Goal: Information Seeking & Learning: Learn about a topic

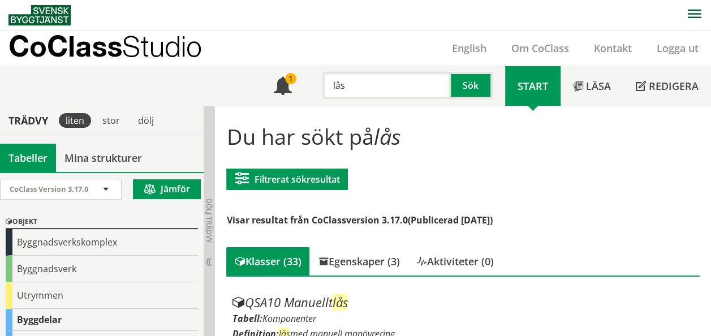
click at [406, 77] on input "lås" at bounding box center [386, 85] width 128 height 27
type input "l"
type input "CNA"
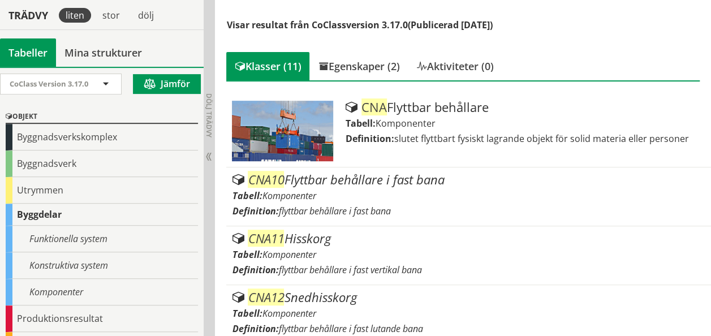
scroll to position [196, 0]
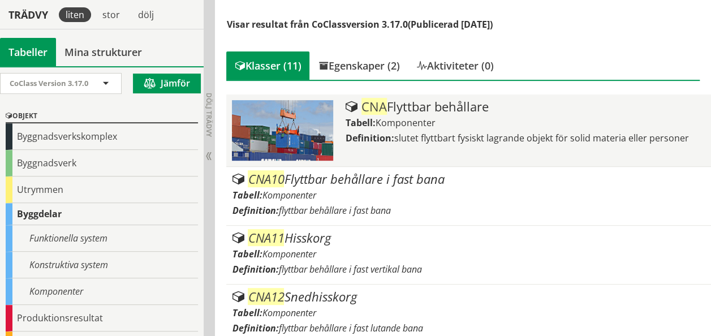
click at [392, 127] on span "Komponenter" at bounding box center [405, 122] width 60 height 12
click at [405, 119] on span "Komponenter" at bounding box center [405, 122] width 60 height 12
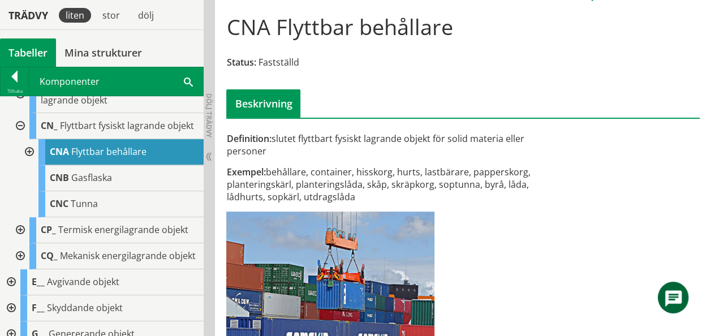
scroll to position [109, 0]
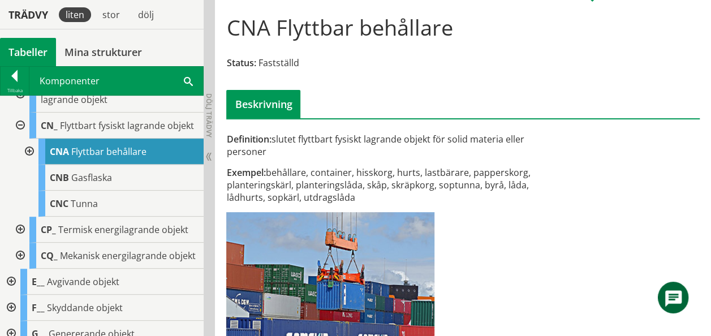
click at [31, 165] on div at bounding box center [28, 152] width 20 height 26
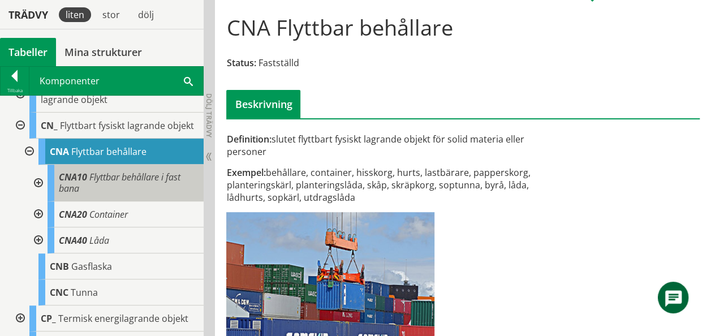
scroll to position [219, 0]
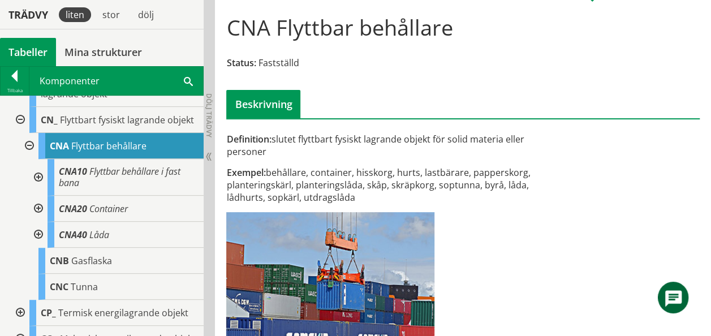
click at [37, 179] on div at bounding box center [37, 177] width 20 height 37
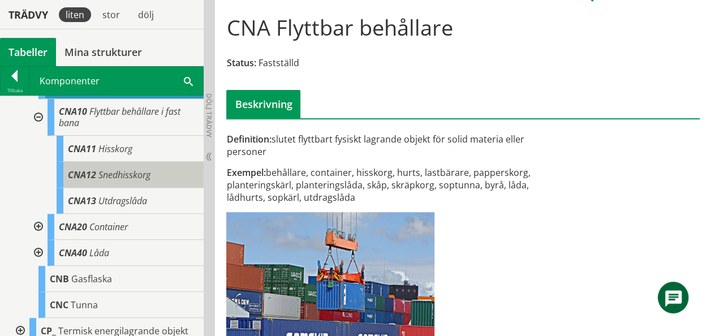
scroll to position [286, 0]
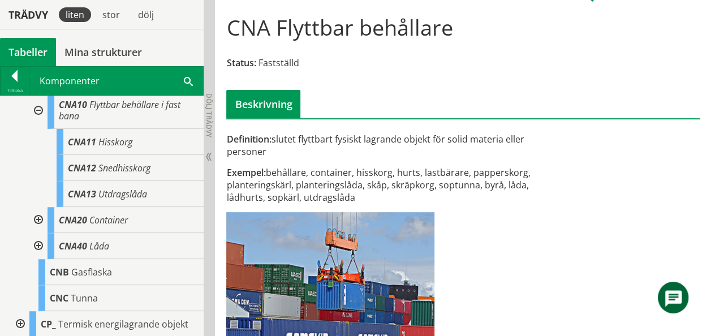
click at [40, 253] on div at bounding box center [37, 246] width 20 height 26
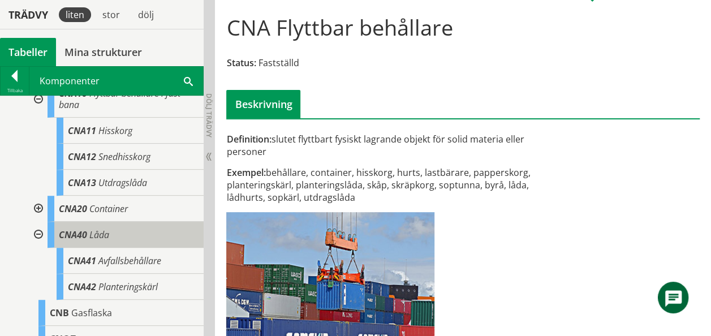
scroll to position [298, 0]
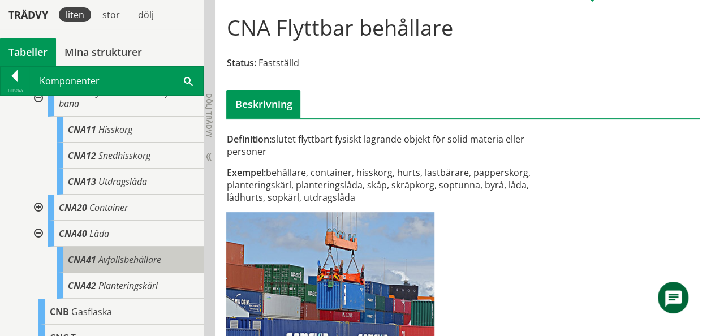
click at [148, 262] on span "Avfallsbehållare" at bounding box center [129, 259] width 63 height 12
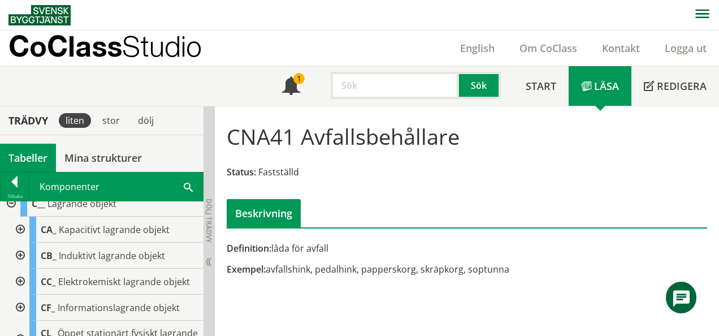
click at [390, 80] on input "text" at bounding box center [395, 85] width 128 height 27
type input "utrustning"
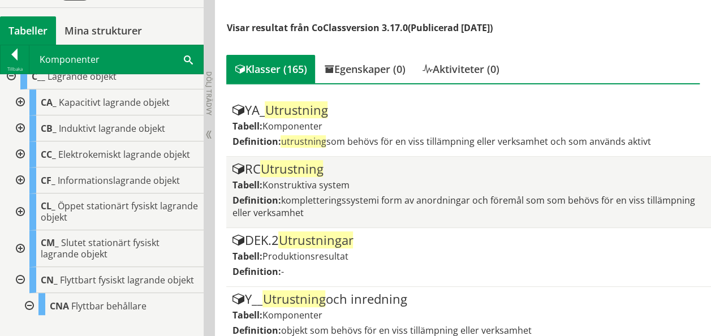
scroll to position [206, 0]
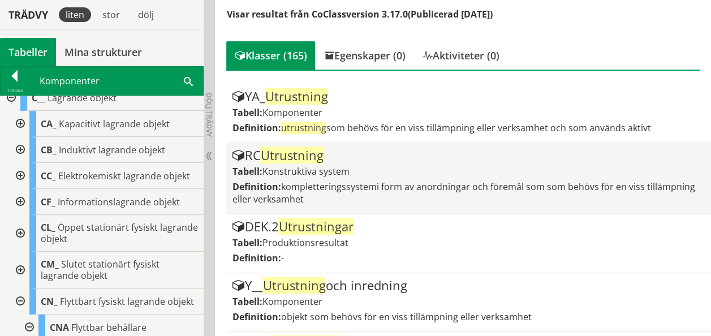
click at [361, 183] on span "kompletteringssystemi form av anordningar och föremål som som behövs för en vis…" at bounding box center [463, 192] width 463 height 25
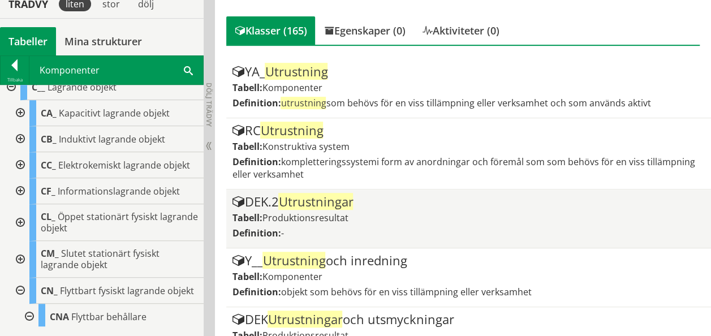
scroll to position [219, 0]
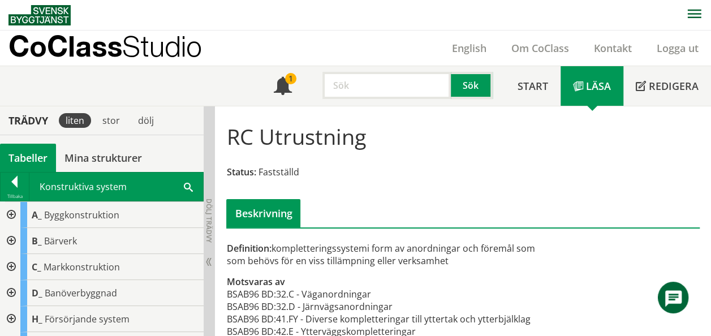
scroll to position [32, 0]
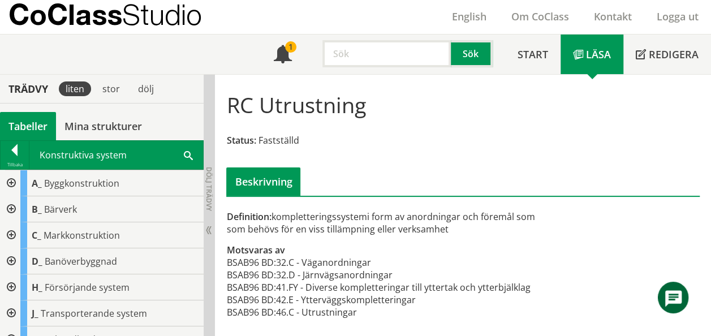
click at [355, 63] on input "text" at bounding box center [386, 53] width 128 height 27
type input "inredning"
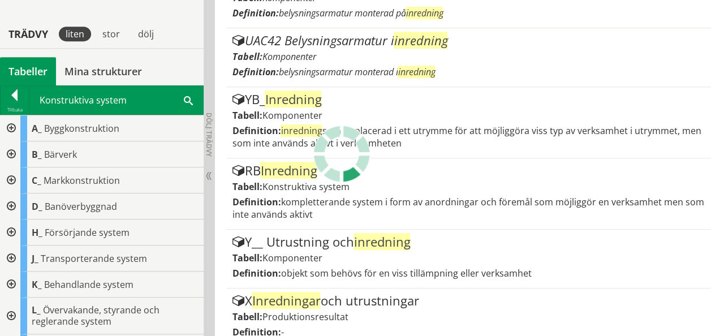
scroll to position [344, 0]
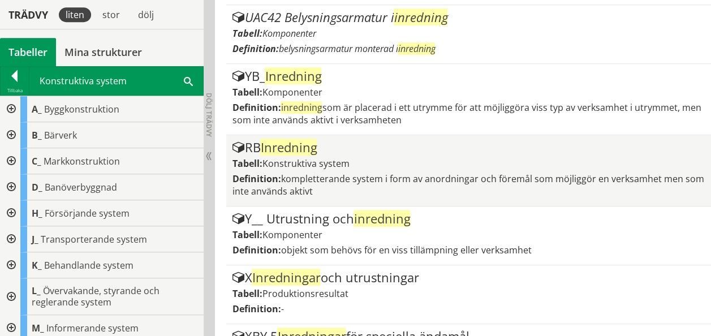
click at [406, 164] on div "Tabell: Konstruktiva system" at bounding box center [468, 163] width 473 height 12
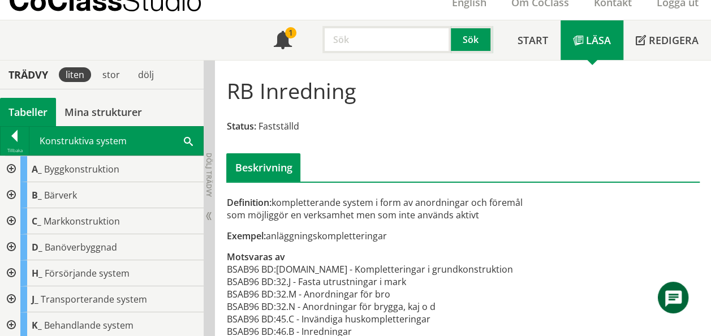
scroll to position [65, 0]
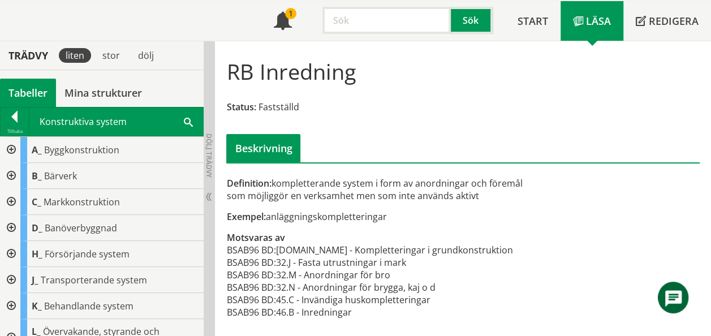
click at [384, 29] on input "text" at bounding box center [386, 20] width 128 height 27
type input "a"
type input "Asfalt"
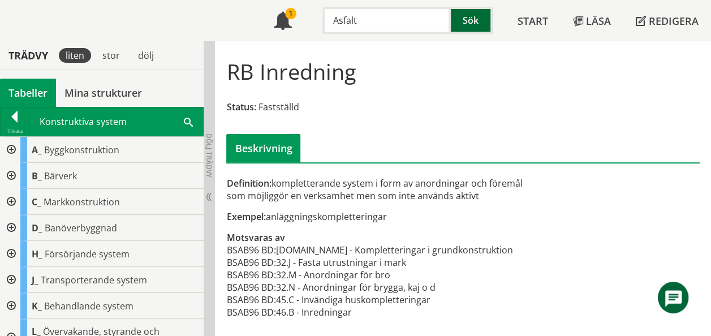
click at [483, 18] on button "Sök" at bounding box center [472, 20] width 42 height 27
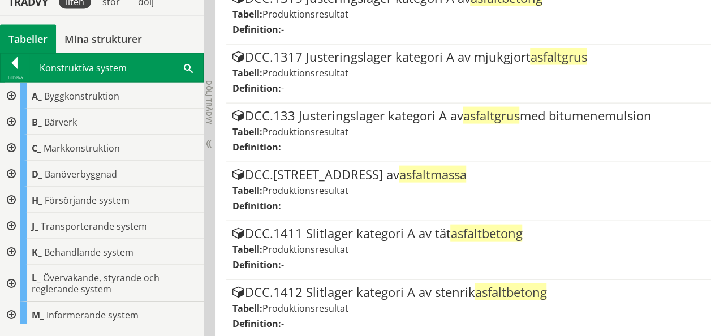
scroll to position [1180, 0]
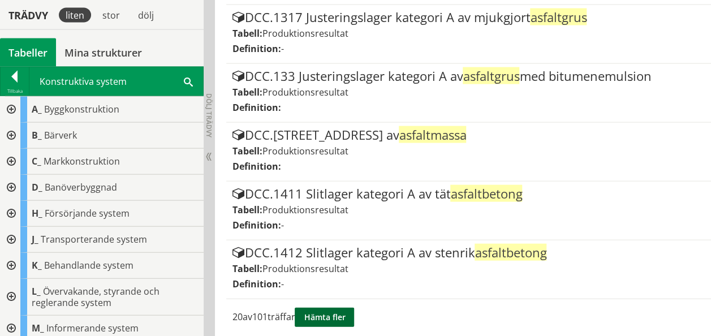
click at [326, 313] on button "Hämta fler" at bounding box center [324, 317] width 59 height 19
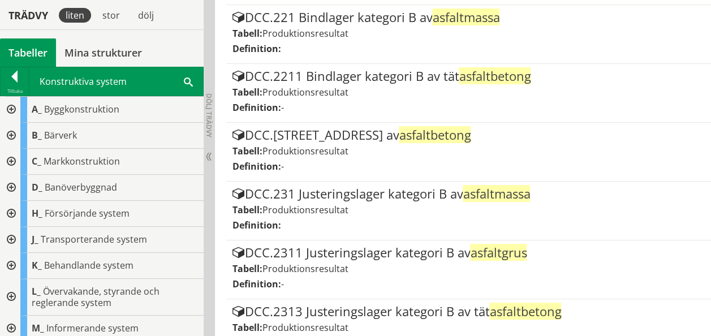
scroll to position [2352, 0]
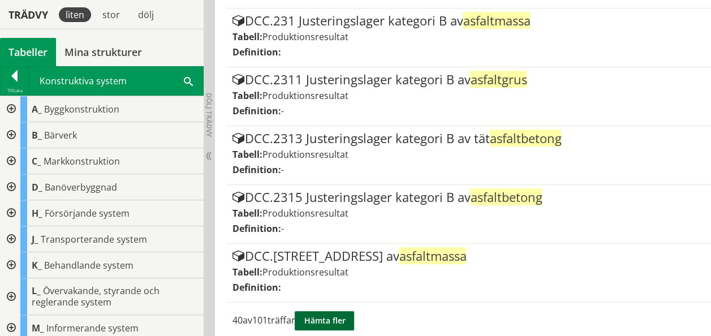
drag, startPoint x: 609, startPoint y: 262, endPoint x: 327, endPoint y: 306, distance: 285.6
click at [340, 314] on button "Hämta fler" at bounding box center [324, 320] width 59 height 19
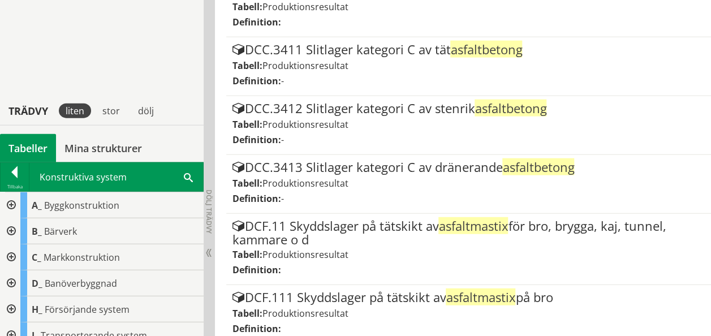
scroll to position [3537, 0]
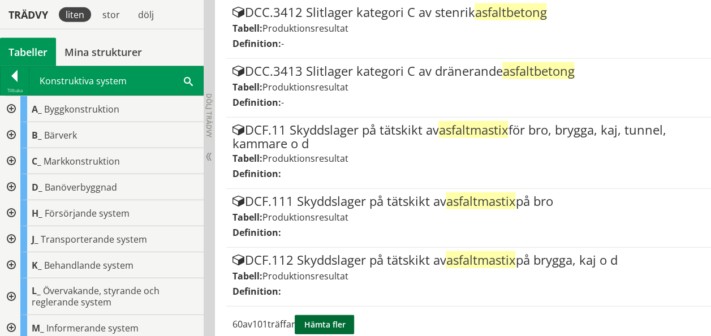
click at [334, 318] on button "Hämta fler" at bounding box center [324, 324] width 59 height 19
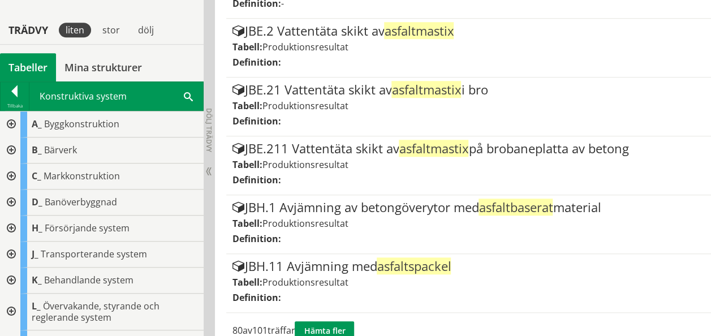
scroll to position [4734, 0]
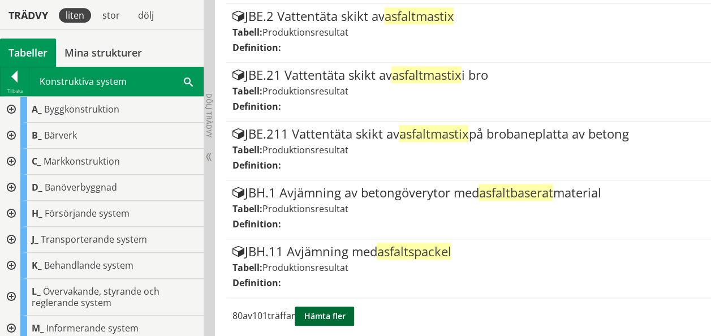
click at [345, 309] on button "Hämta fler" at bounding box center [324, 315] width 59 height 19
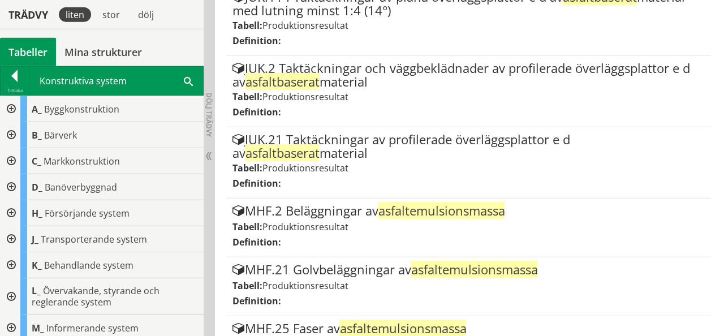
scroll to position [5994, 0]
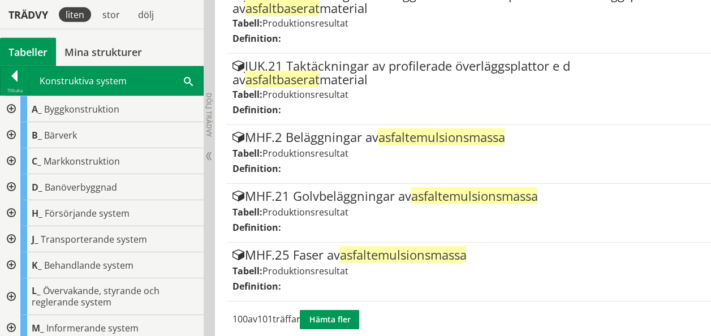
click at [339, 301] on div "100 av 101 träffar Hämta fler" at bounding box center [462, 319] width 473 height 36
click at [337, 310] on button "Hämta fler" at bounding box center [329, 319] width 59 height 19
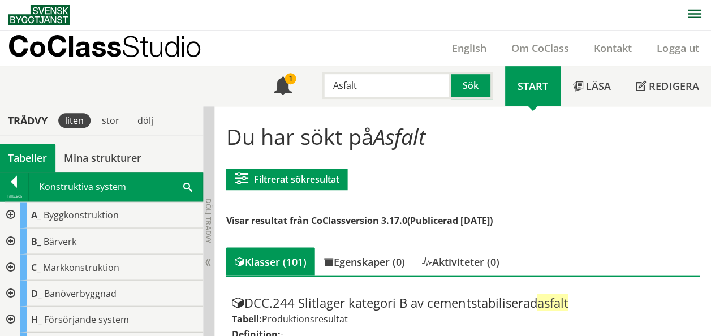
scroll to position [0, 0]
click at [379, 88] on input "Asfalt" at bounding box center [386, 85] width 128 height 27
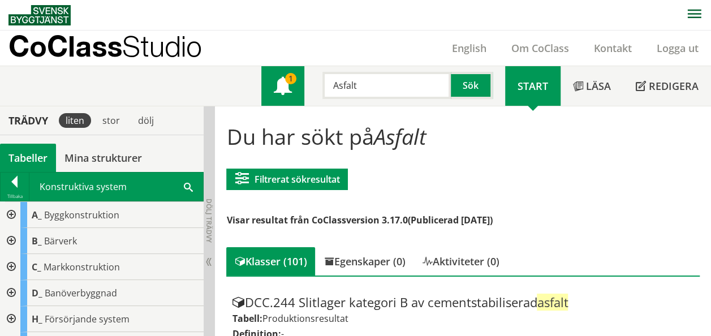
drag, startPoint x: 379, startPoint y: 88, endPoint x: 280, endPoint y: 94, distance: 99.2
click at [280, 94] on div "Meny 1 Asfalt Sök" at bounding box center [383, 86] width 244 height 40
click at [9, 266] on div at bounding box center [10, 267] width 20 height 26
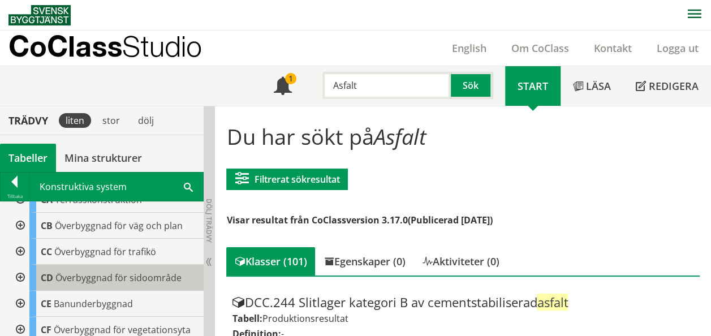
scroll to position [92, 0]
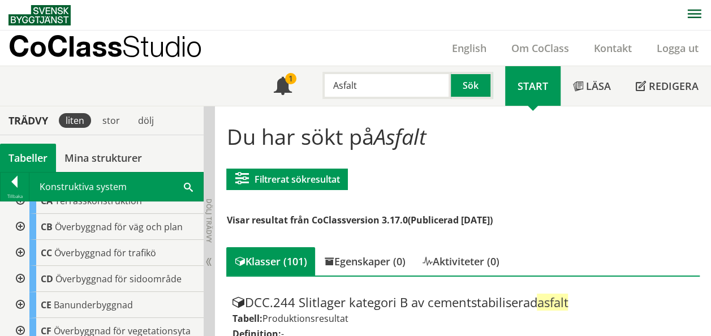
click at [20, 217] on div at bounding box center [19, 227] width 20 height 26
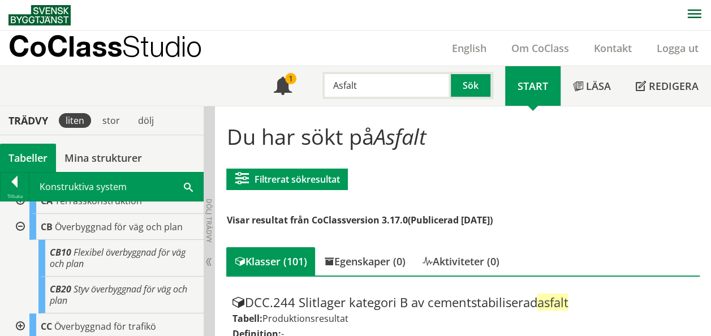
click at [25, 149] on div "Tabeller" at bounding box center [28, 158] width 56 height 28
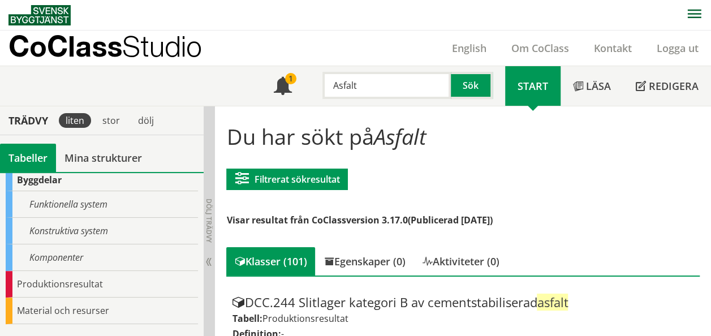
scroll to position [140, 0]
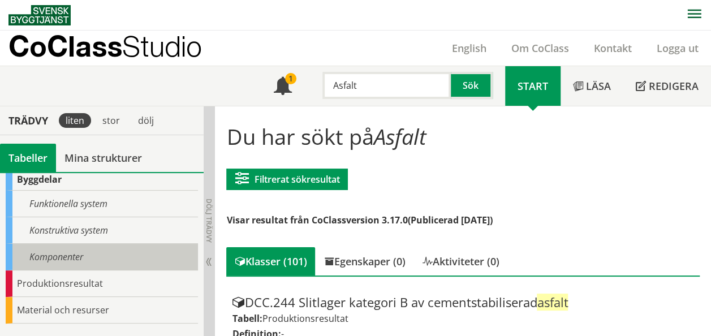
click at [70, 262] on div "Komponenter" at bounding box center [102, 257] width 192 height 27
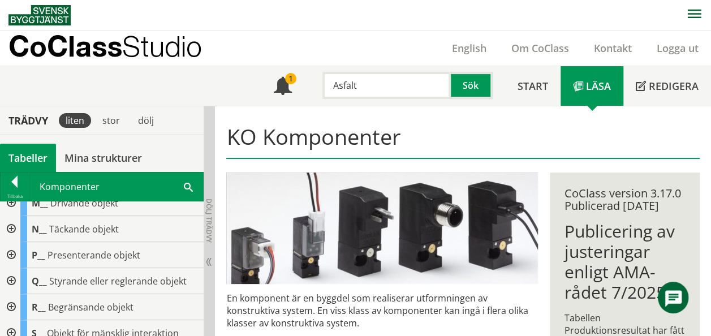
scroll to position [195, 0]
click at [10, 230] on div at bounding box center [10, 228] width 20 height 26
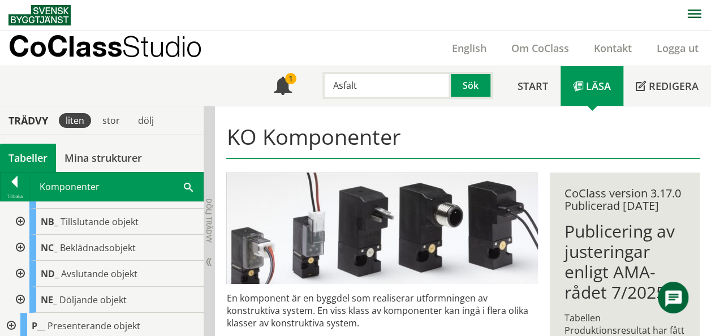
scroll to position [256, 0]
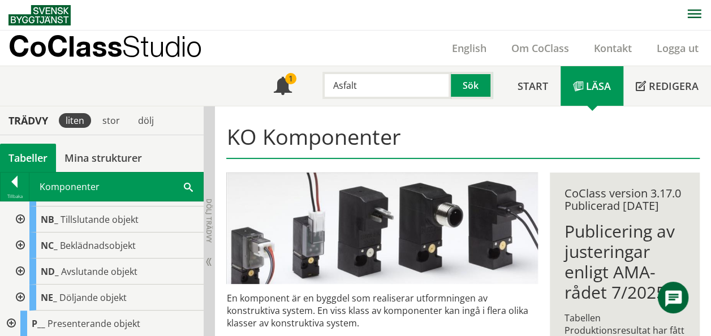
click at [20, 240] on div at bounding box center [19, 245] width 20 height 26
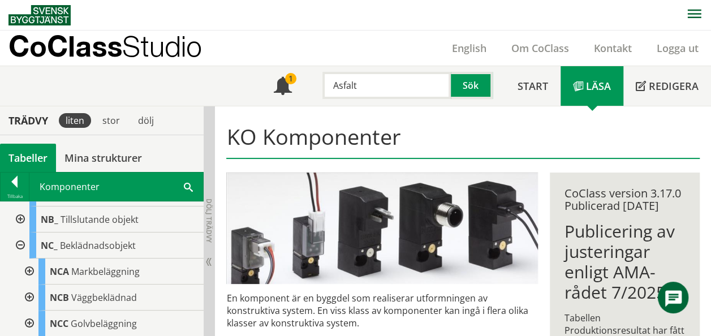
click at [29, 264] on div at bounding box center [28, 271] width 20 height 26
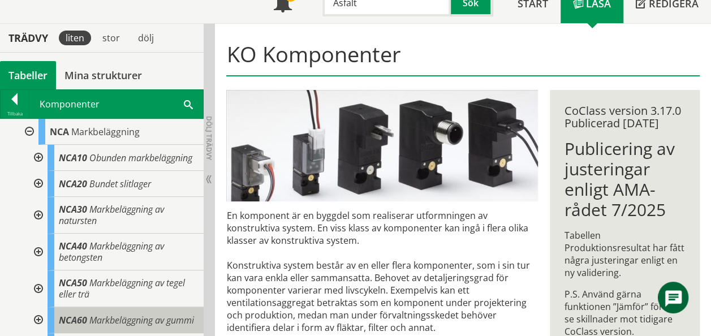
scroll to position [311, 0]
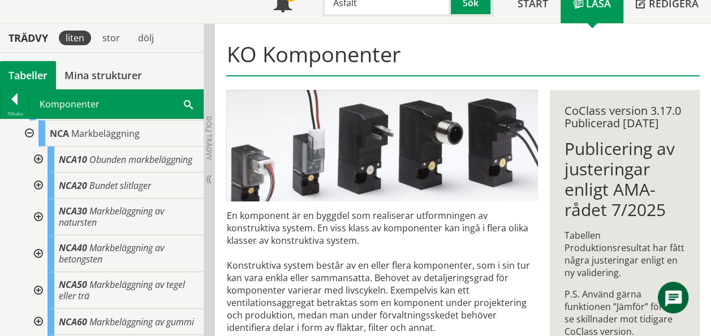
click at [40, 162] on div at bounding box center [37, 159] width 20 height 26
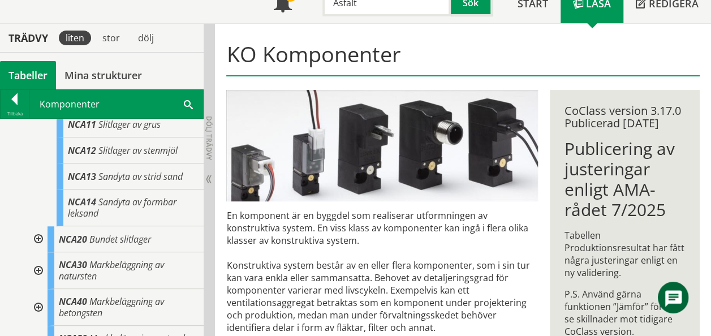
scroll to position [374, 0]
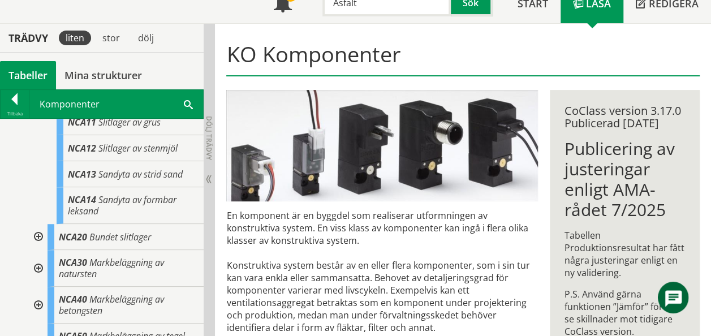
click at [31, 247] on div at bounding box center [37, 237] width 20 height 26
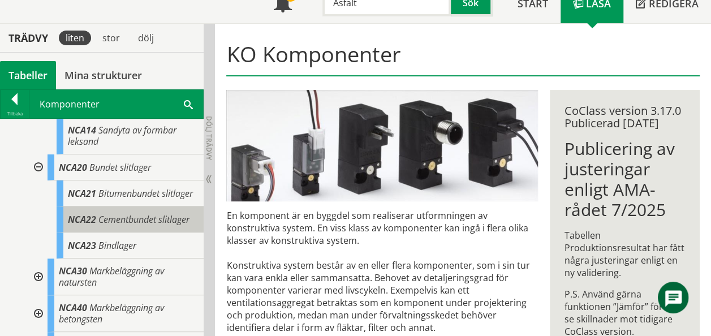
scroll to position [445, 0]
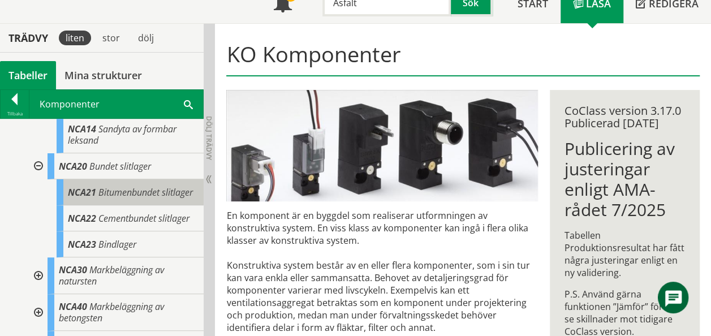
click at [146, 195] on span "Bitumenbundet slitlager" at bounding box center [145, 192] width 94 height 12
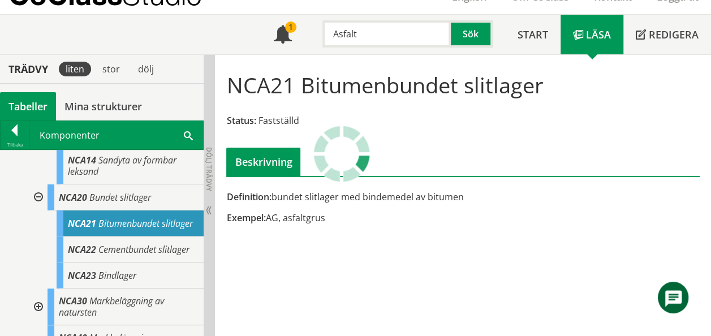
scroll to position [51, 0]
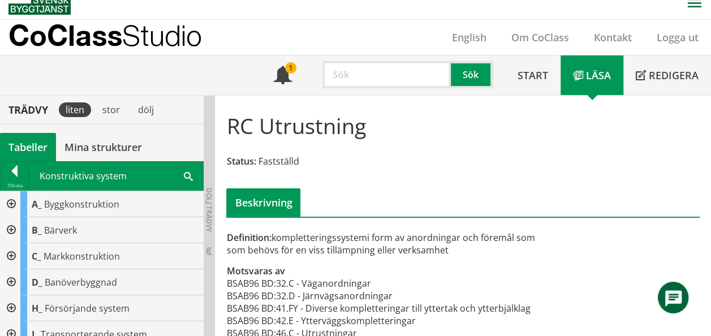
scroll to position [32, 0]
